Goal: Task Accomplishment & Management: Use online tool/utility

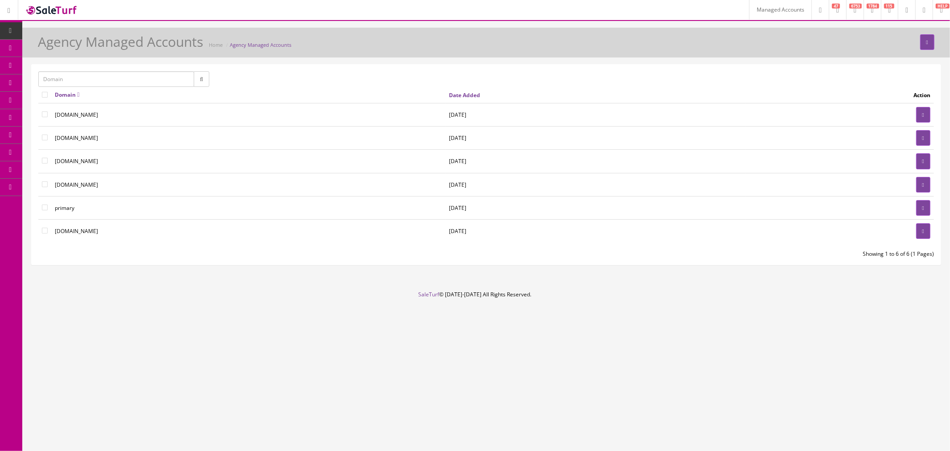
click at [905, 10] on icon at bounding box center [906, 10] width 3 height 5
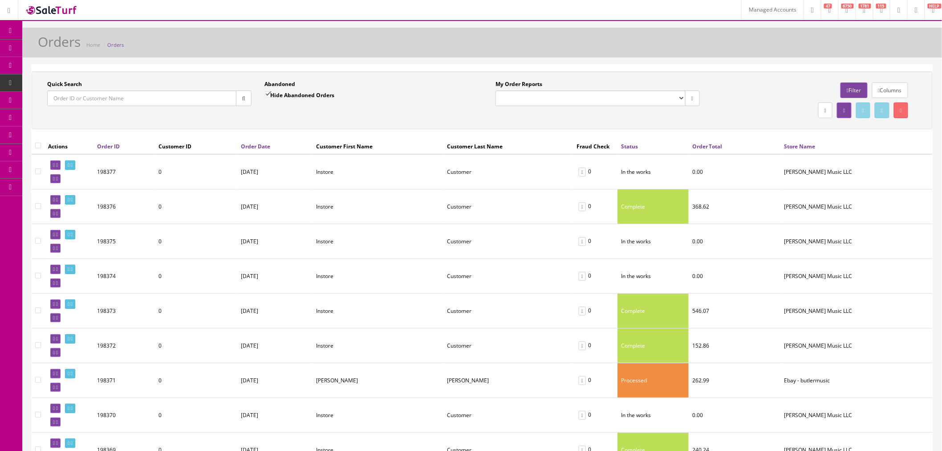
click at [898, 8] on icon at bounding box center [899, 10] width 3 height 5
click at [751, 12] on link "Managed Accounts" at bounding box center [772, 10] width 62 height 20
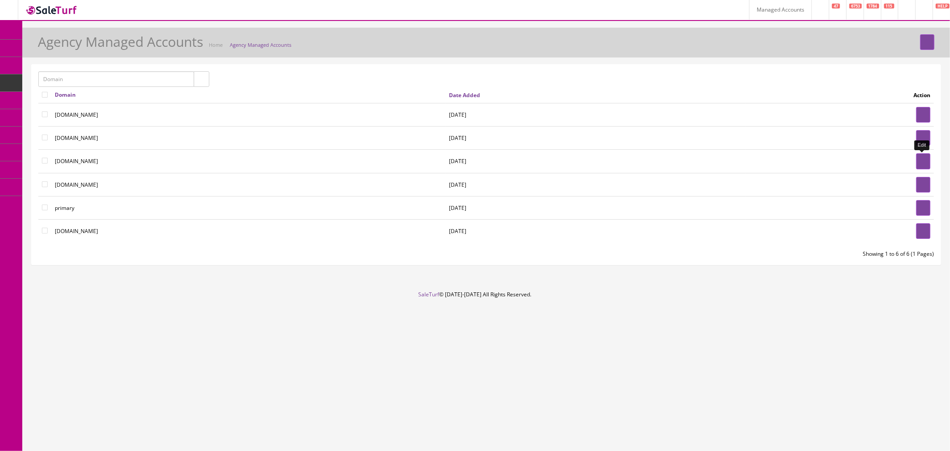
click at [919, 164] on link at bounding box center [923, 161] width 14 height 16
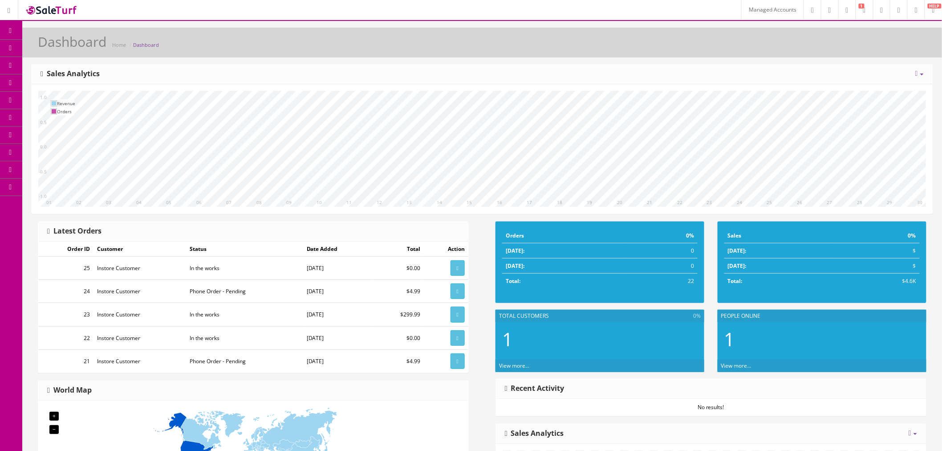
click at [70, 154] on link "Theme Editor" at bounding box center [69, 152] width 94 height 17
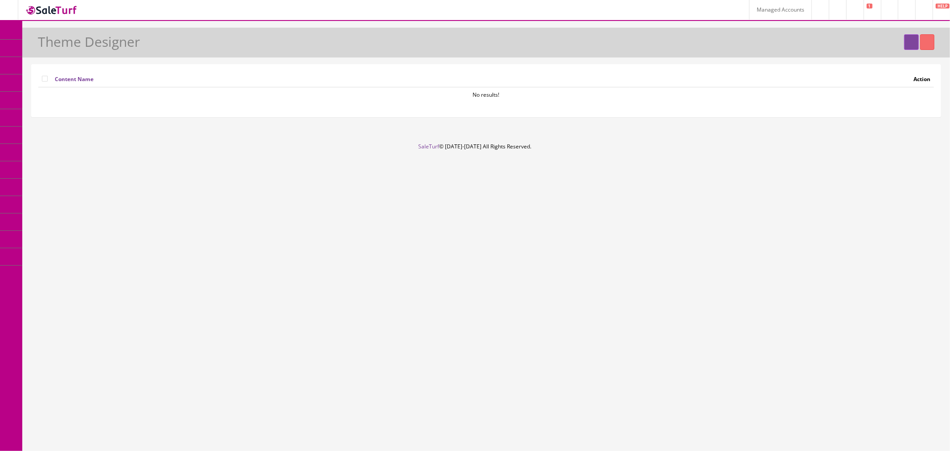
click at [14, 62] on icon at bounding box center [10, 65] width 9 height 7
click at [904, 45] on link at bounding box center [911, 42] width 14 height 16
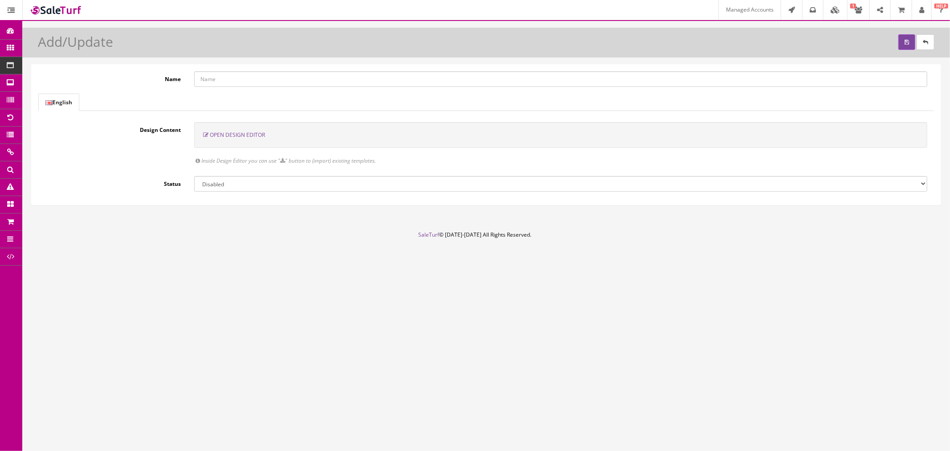
click at [242, 82] on input "Name" at bounding box center [560, 79] width 733 height 16
type input "Main Header"
click at [243, 136] on span "Open Design Editor" at bounding box center [237, 135] width 55 height 8
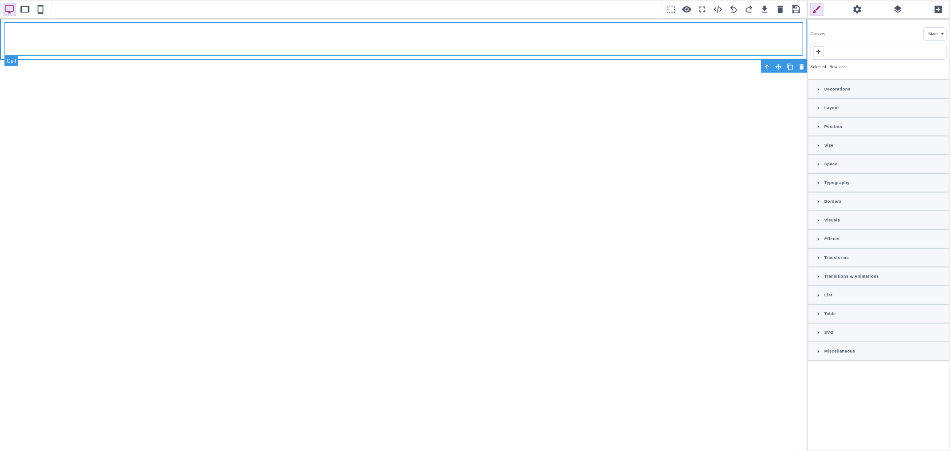
click at [662, 35] on div at bounding box center [403, 38] width 798 height 33
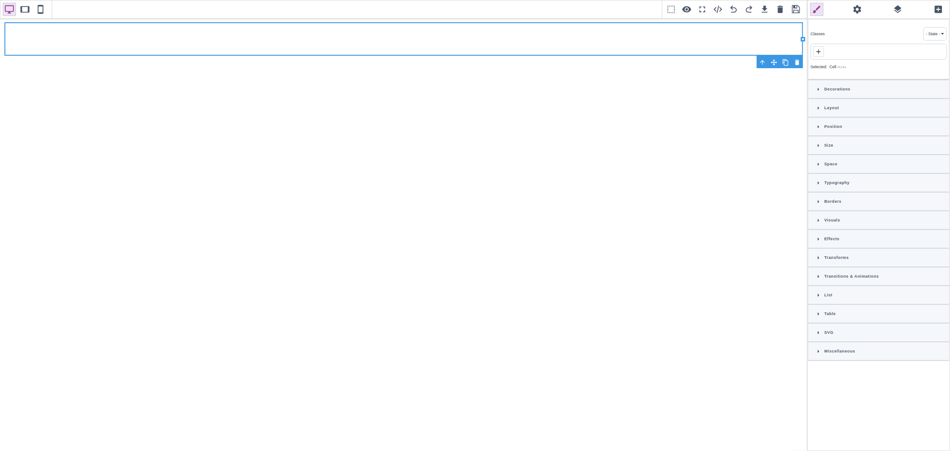
click at [891, 11] on span at bounding box center [897, 9] width 13 height 13
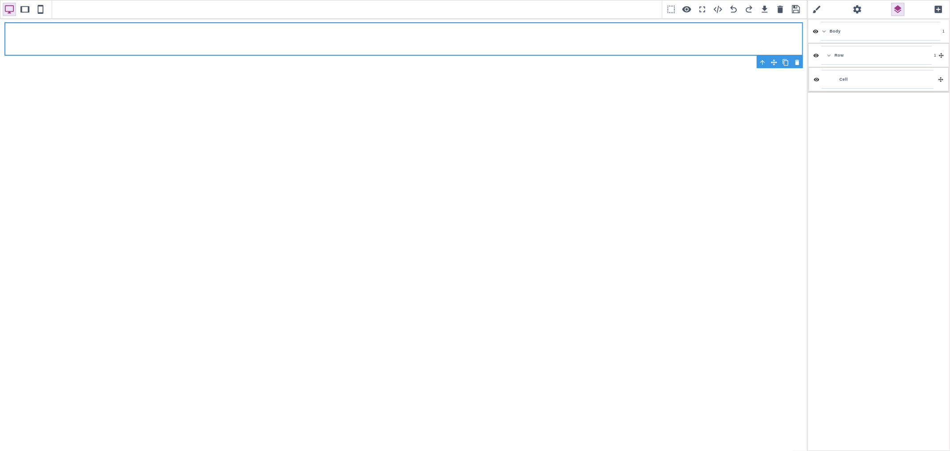
click at [944, 11] on span at bounding box center [937, 9] width 13 height 13
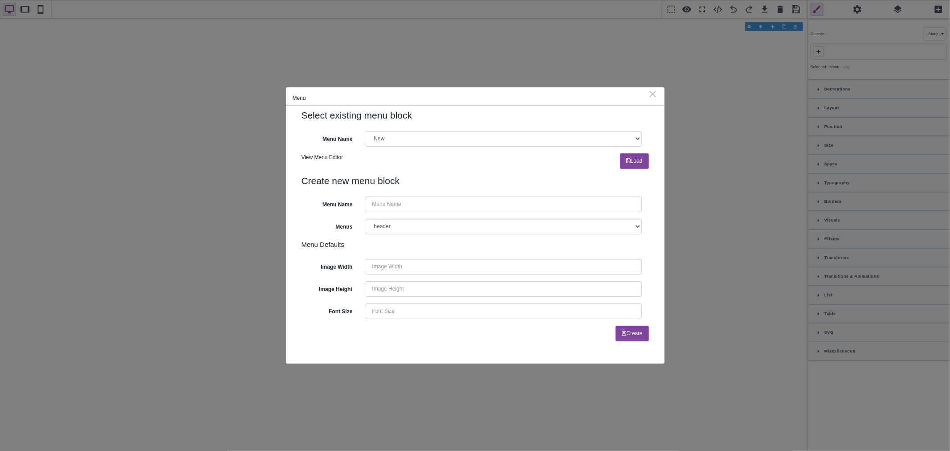
click at [510, 135] on select "New Tester yyhoun" at bounding box center [504, 139] width 276 height 16
select select "54"
click at [366, 131] on select "New Tester yyhoun" at bounding box center [504, 139] width 276 height 16
click at [639, 163] on link "Load" at bounding box center [634, 161] width 29 height 16
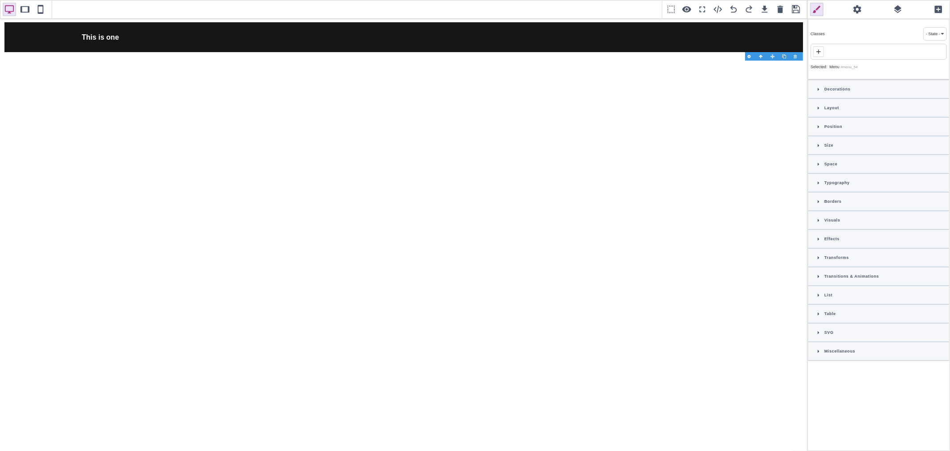
click at [793, 8] on span at bounding box center [795, 9] width 13 height 13
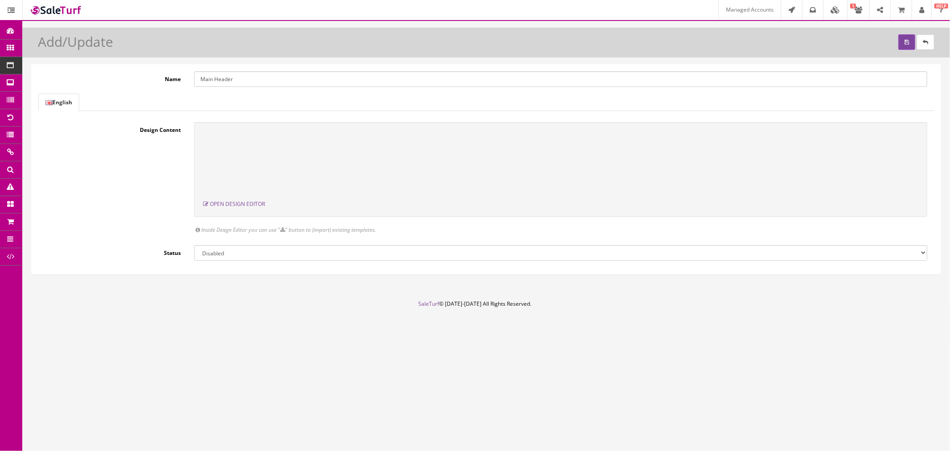
click at [261, 246] on select "Enabled Disabled" at bounding box center [560, 253] width 733 height 16
select select "1"
click at [194, 245] on select "Enabled Disabled" at bounding box center [560, 253] width 733 height 16
click at [907, 45] on button "submit" at bounding box center [906, 42] width 17 height 16
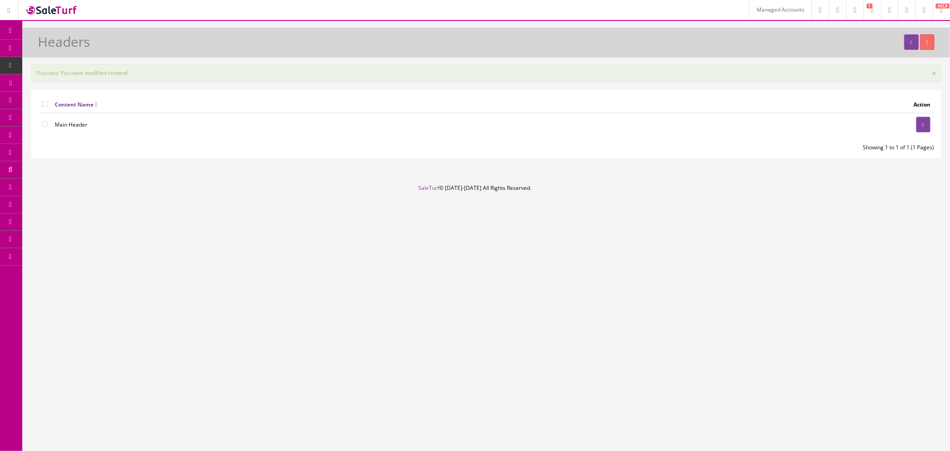
click at [777, 9] on link "Managed Accounts" at bounding box center [780, 10] width 62 height 20
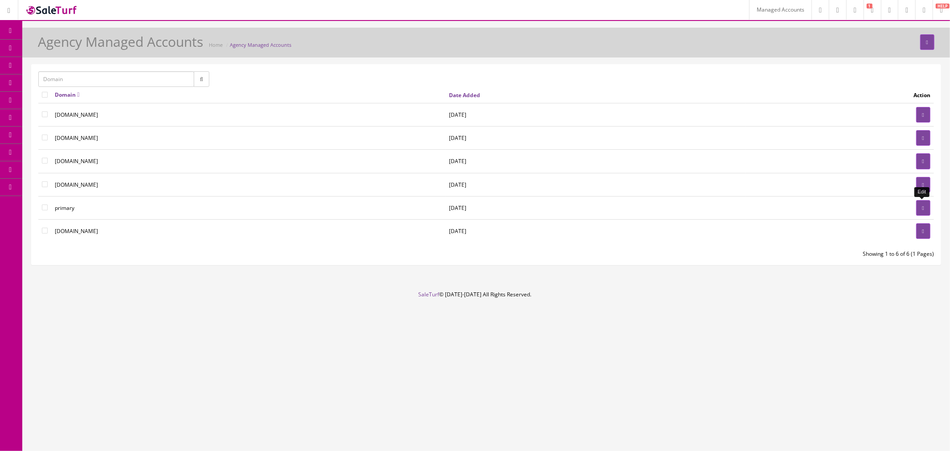
click at [916, 207] on link at bounding box center [923, 208] width 14 height 16
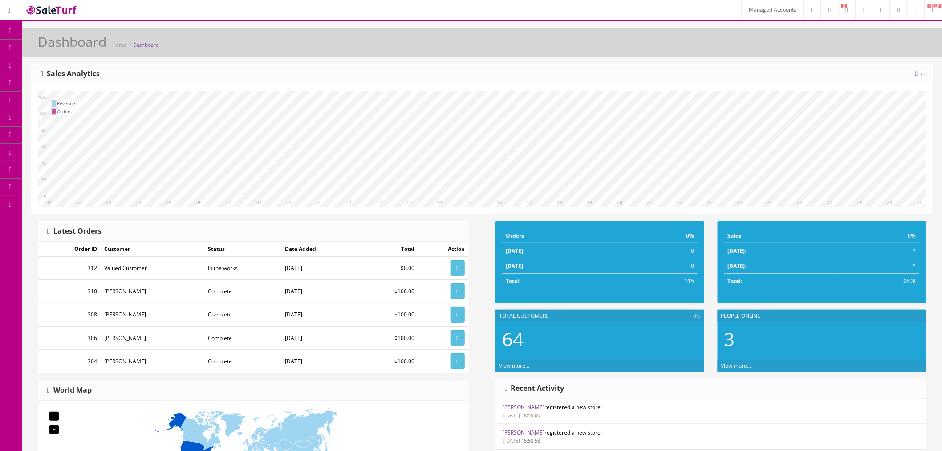
click at [73, 183] on link "Templates" at bounding box center [69, 187] width 94 height 17
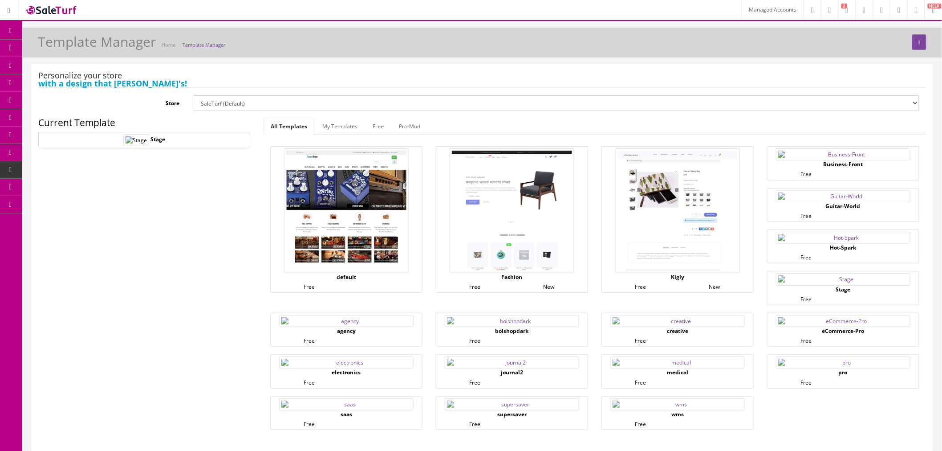
click at [95, 169] on link "Theme Editor" at bounding box center [69, 169] width 94 height 17
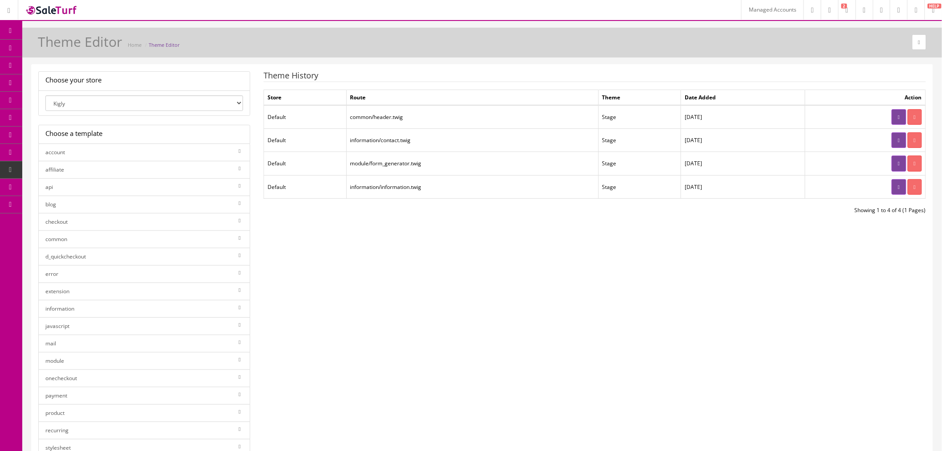
click at [892, 118] on link at bounding box center [899, 117] width 14 height 16
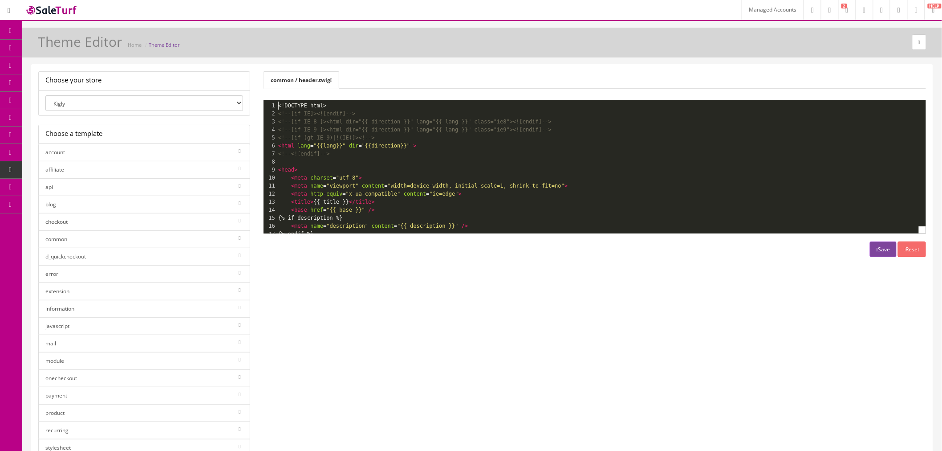
click at [332, 79] on icon at bounding box center [331, 79] width 2 height 5
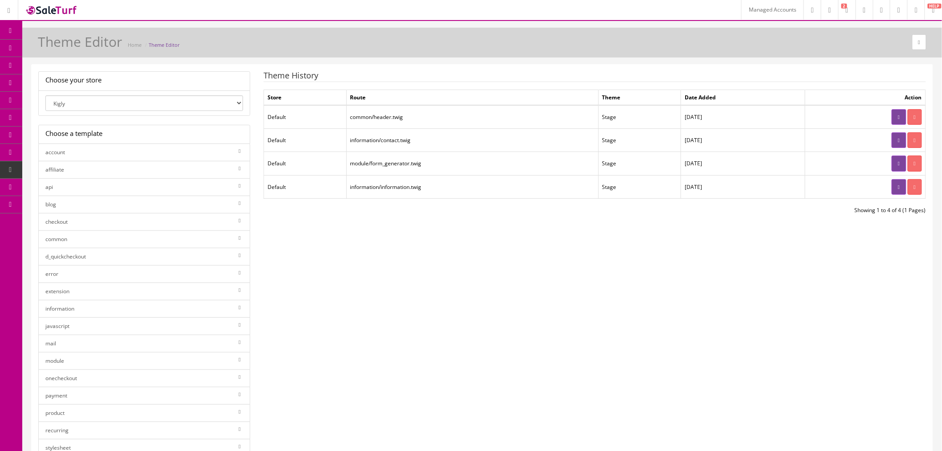
click at [450, 241] on div "Choose your store Kigly salesamplitude Staging SaleTurf - Default Choose a temp…" at bounding box center [482, 294] width 901 height 446
click at [70, 85] on span "Content Pages" at bounding box center [71, 83] width 36 height 8
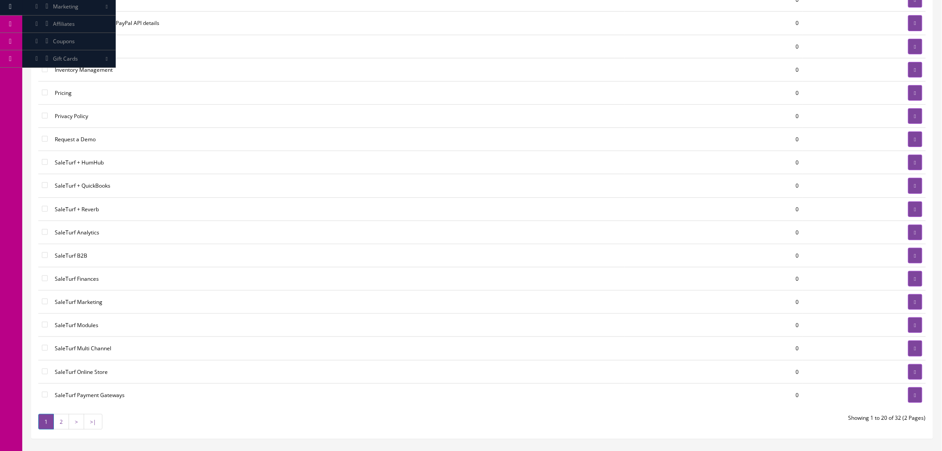
scroll to position [148, 0]
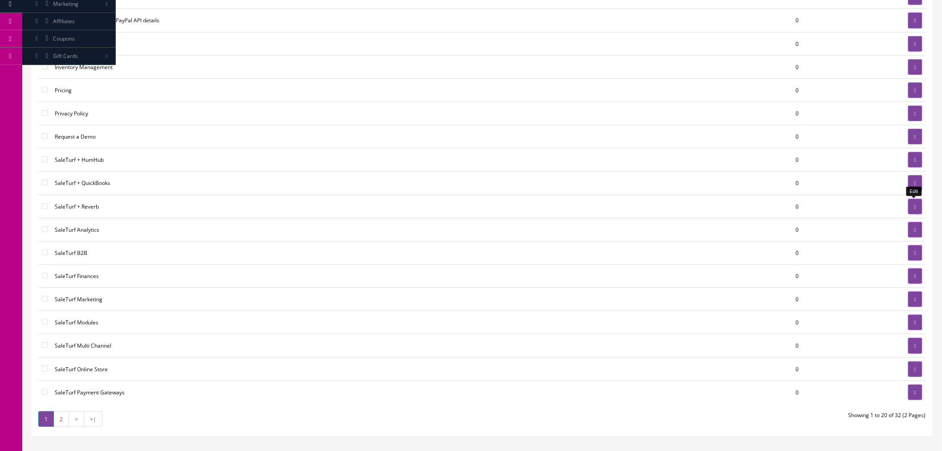
click at [911, 205] on link at bounding box center [915, 207] width 14 height 16
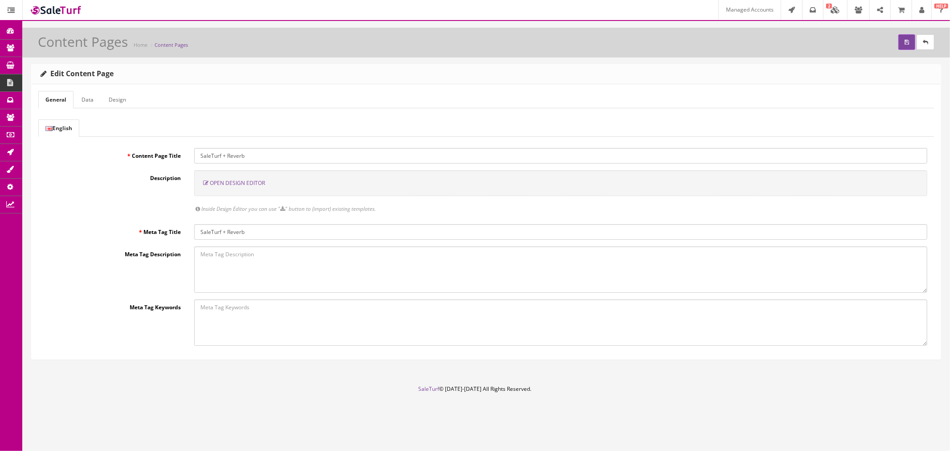
click at [248, 183] on span "Open Design Editor" at bounding box center [237, 183] width 55 height 8
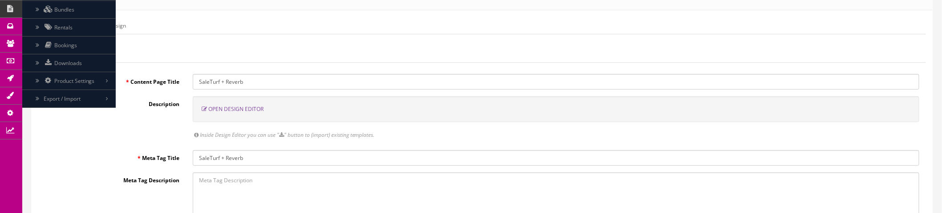
scroll to position [99, 0]
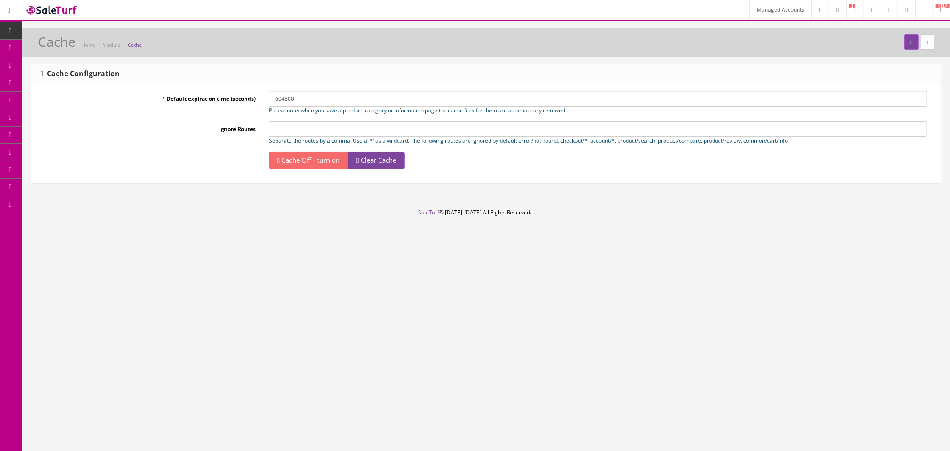
click at [386, 161] on span "Clear Cache" at bounding box center [379, 159] width 36 height 9
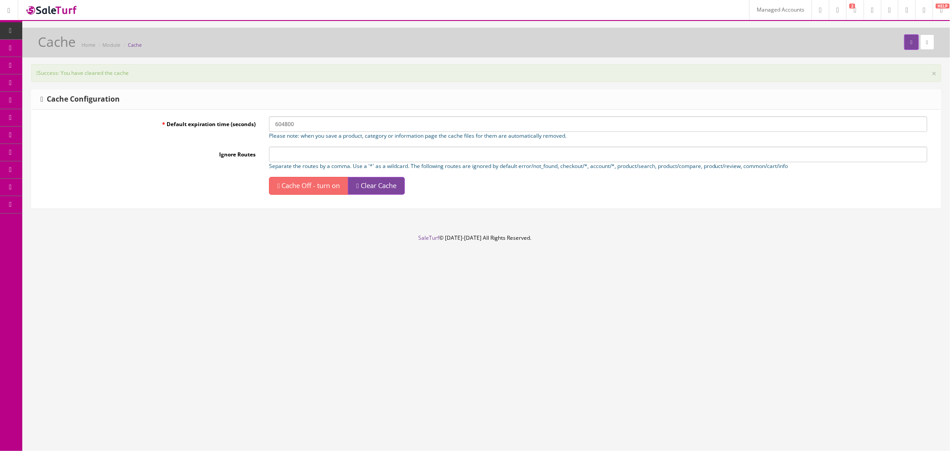
click at [396, 184] on span "Clear Cache" at bounding box center [379, 185] width 36 height 9
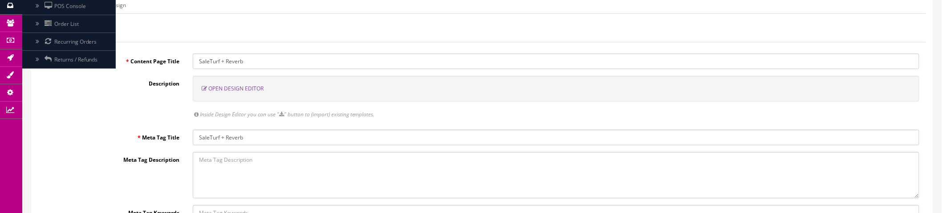
click at [242, 87] on span "Open Design Editor" at bounding box center [235, 89] width 55 height 8
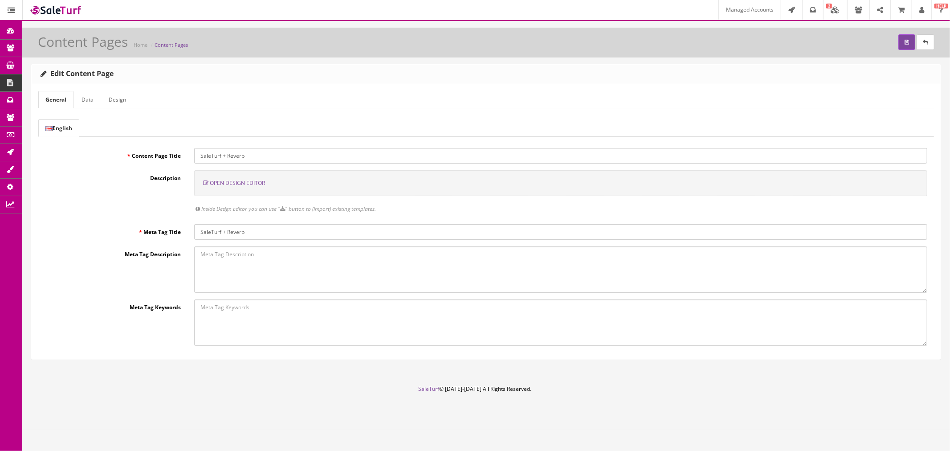
click at [250, 183] on span "Open Design Editor" at bounding box center [237, 183] width 55 height 8
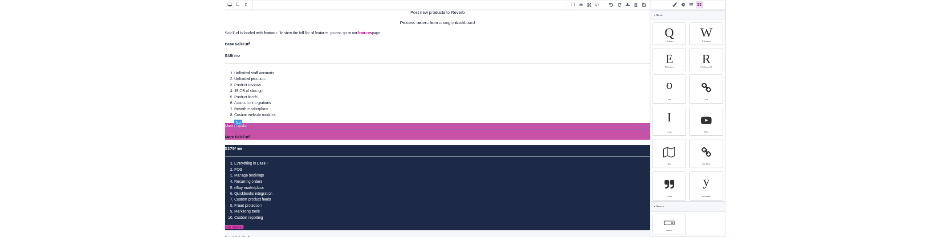
scroll to position [168, 0]
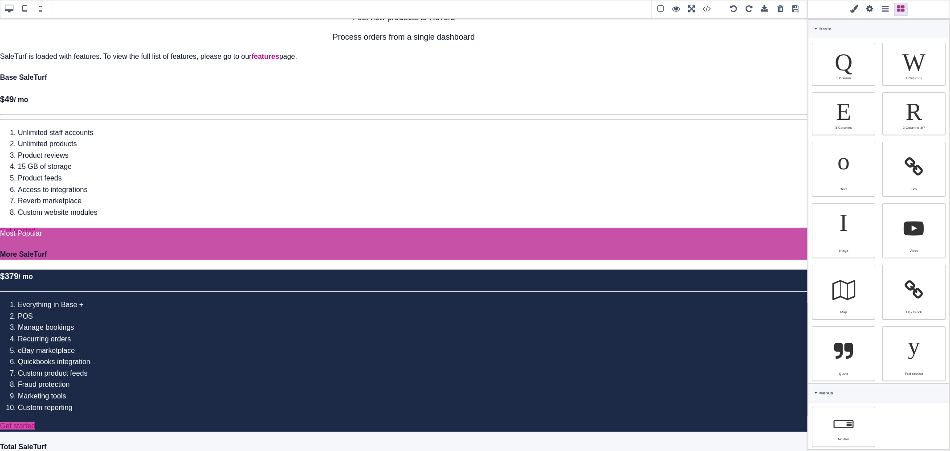
click at [861, 11] on span at bounding box center [853, 9] width 13 height 13
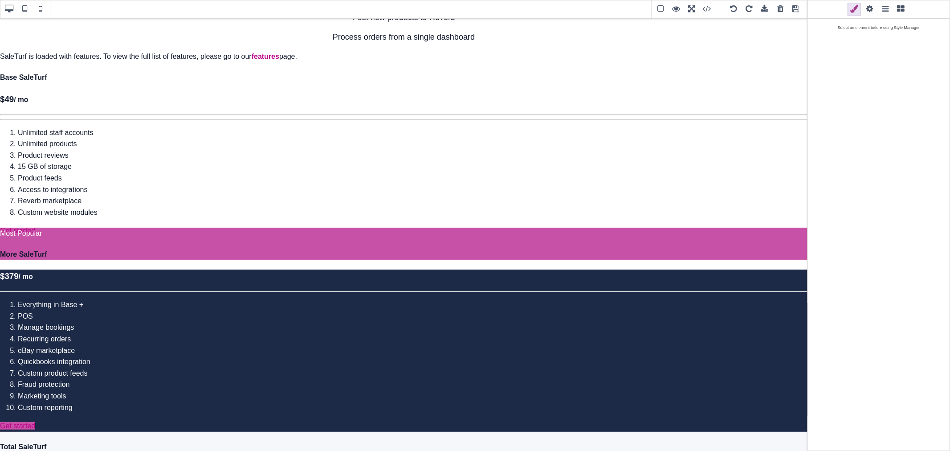
click at [876, 10] on span at bounding box center [869, 9] width 13 height 13
click at [907, 10] on span at bounding box center [900, 9] width 13 height 13
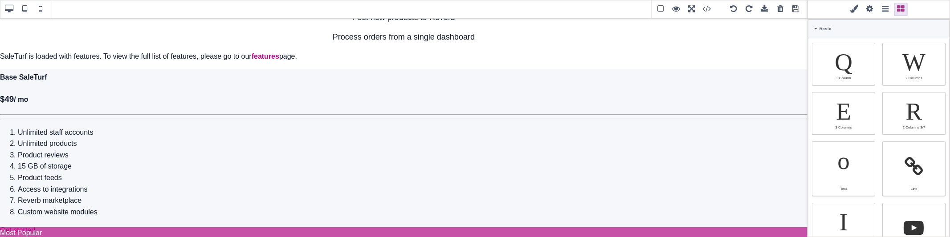
click at [706, 7] on span at bounding box center [712, 9] width 24 height 13
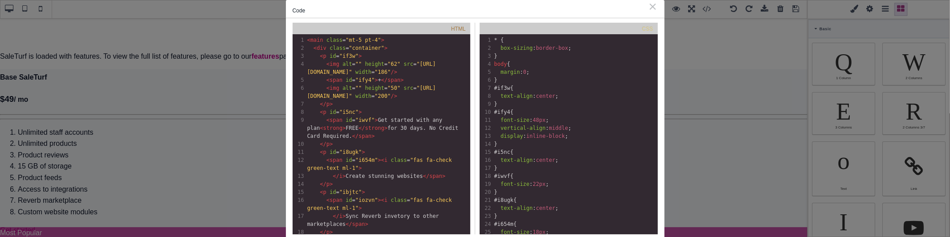
click at [653, 5] on div "⨯" at bounding box center [652, 6] width 9 height 8
